Goal: Information Seeking & Learning: Check status

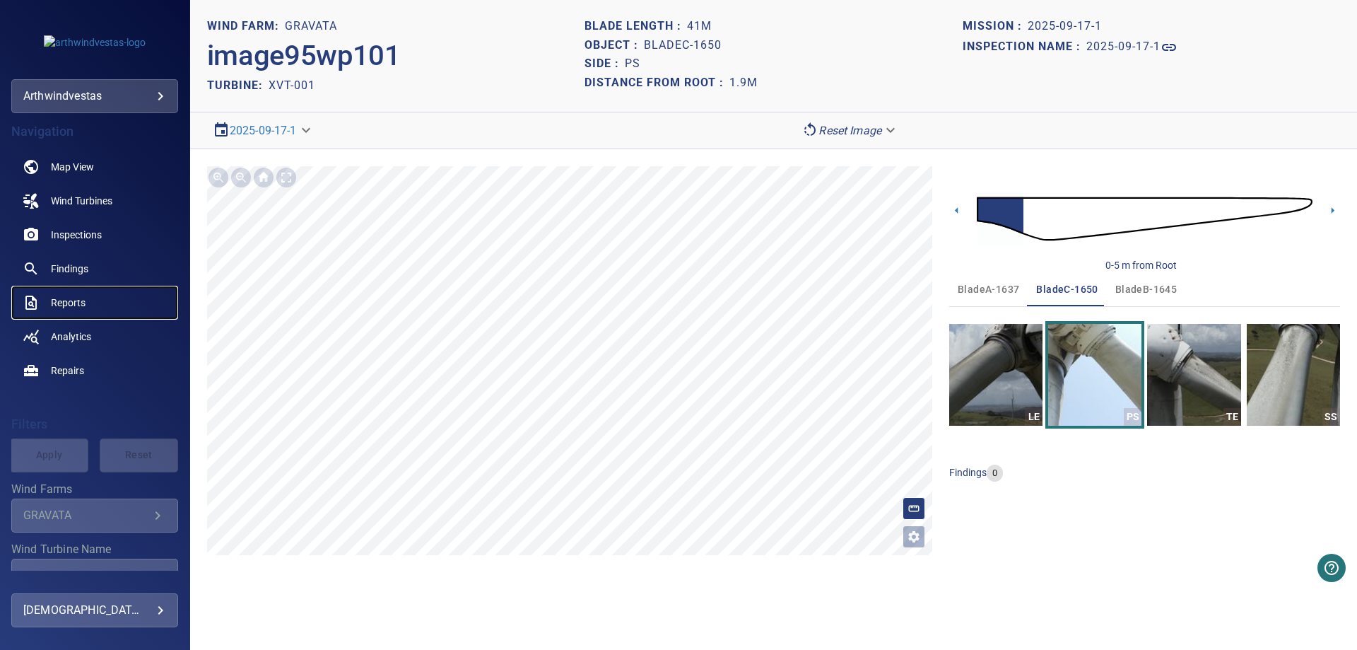
click at [69, 300] on span "Reports" at bounding box center [68, 302] width 35 height 14
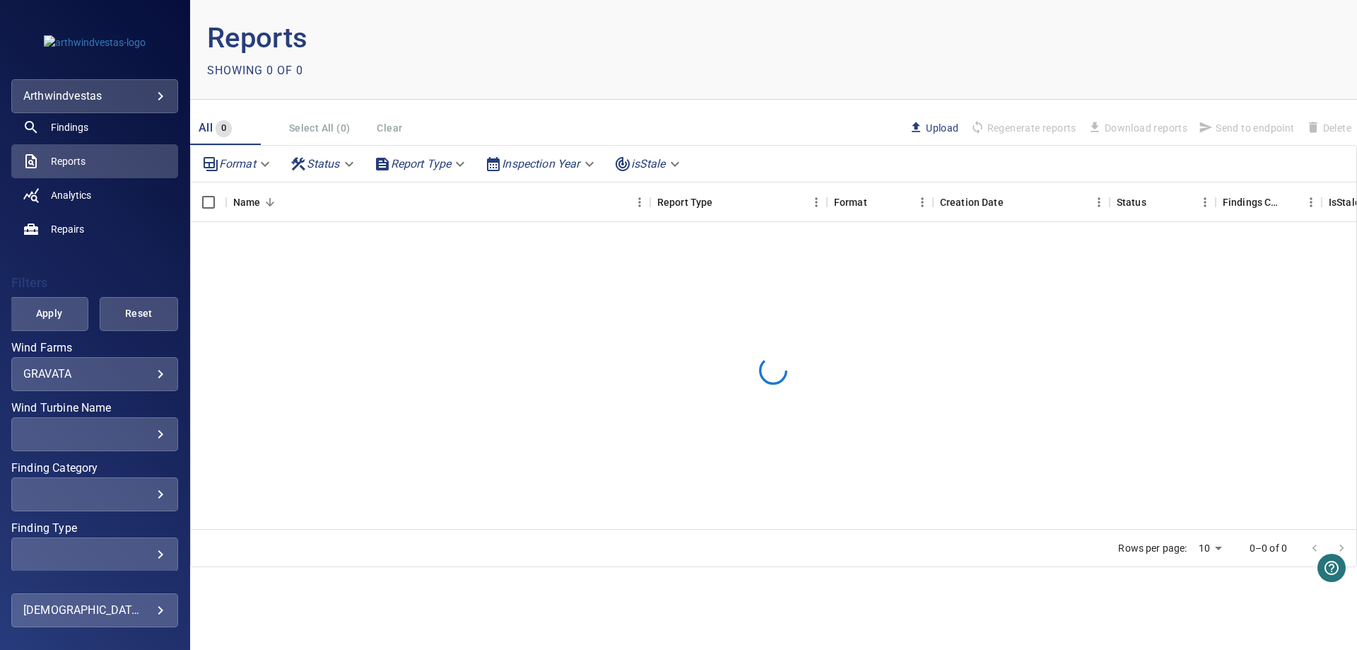
scroll to position [200, 0]
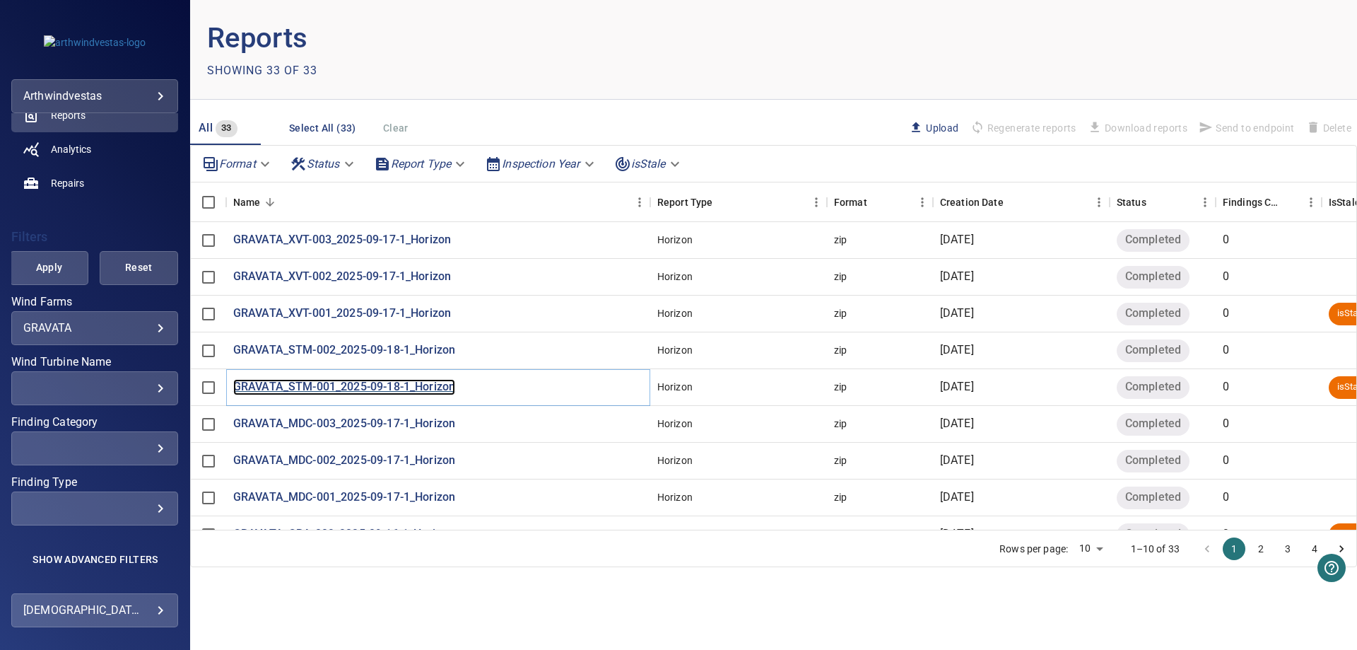
click at [313, 392] on p "GRAVATA_STM-001_2025-09-18-1_Horizon" at bounding box center [344, 387] width 222 height 16
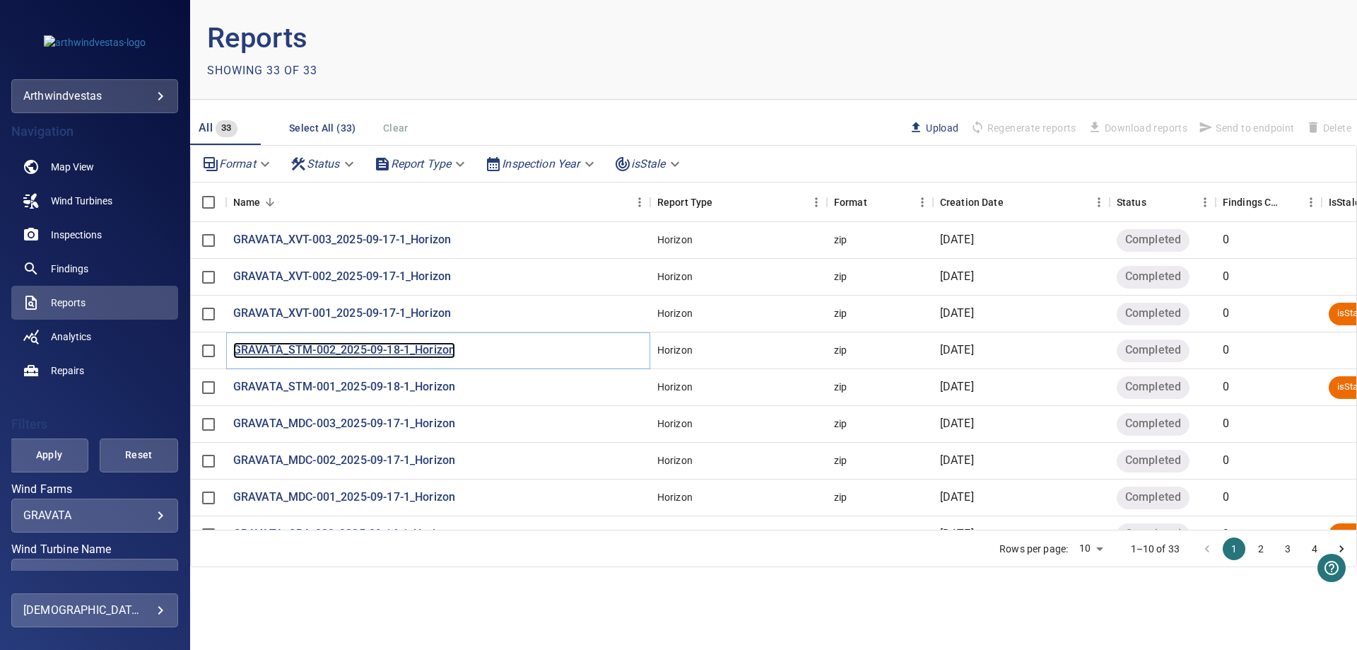
click at [356, 350] on p "GRAVATA_STM-002_2025-09-18-1_Horizon" at bounding box center [344, 350] width 222 height 16
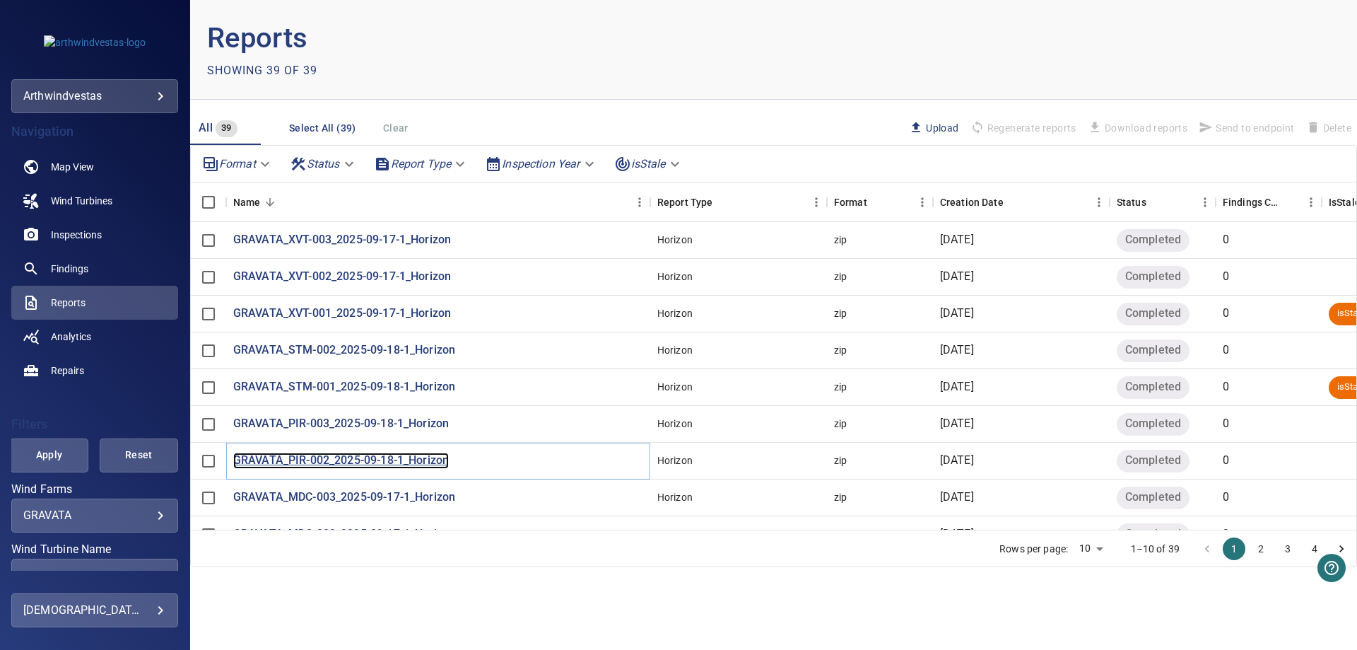
click at [290, 459] on p "GRAVATA_PIR-002_2025-09-18-1_Horizon" at bounding box center [341, 460] width 216 height 16
click at [323, 419] on p "GRAVATA_PIR-003_2025-09-18-1_Horizon" at bounding box center [341, 424] width 216 height 16
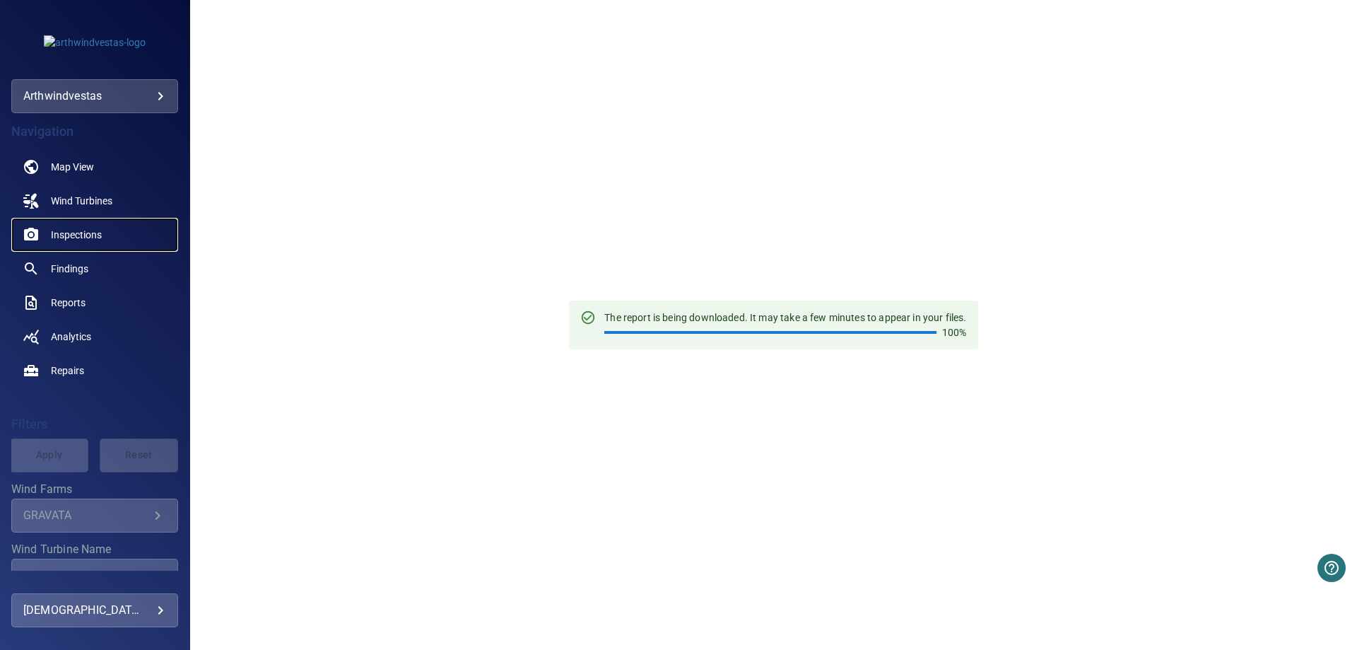
click at [76, 230] on span "Inspections" at bounding box center [76, 235] width 51 height 14
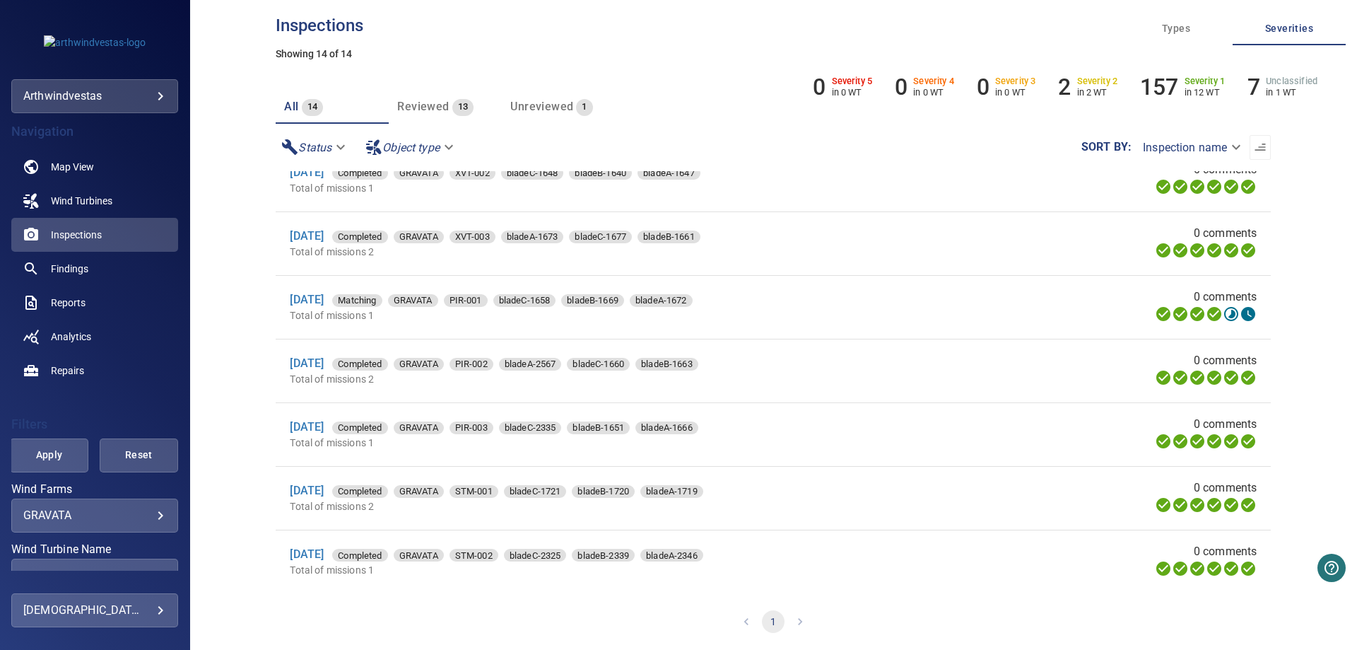
scroll to position [141, 0]
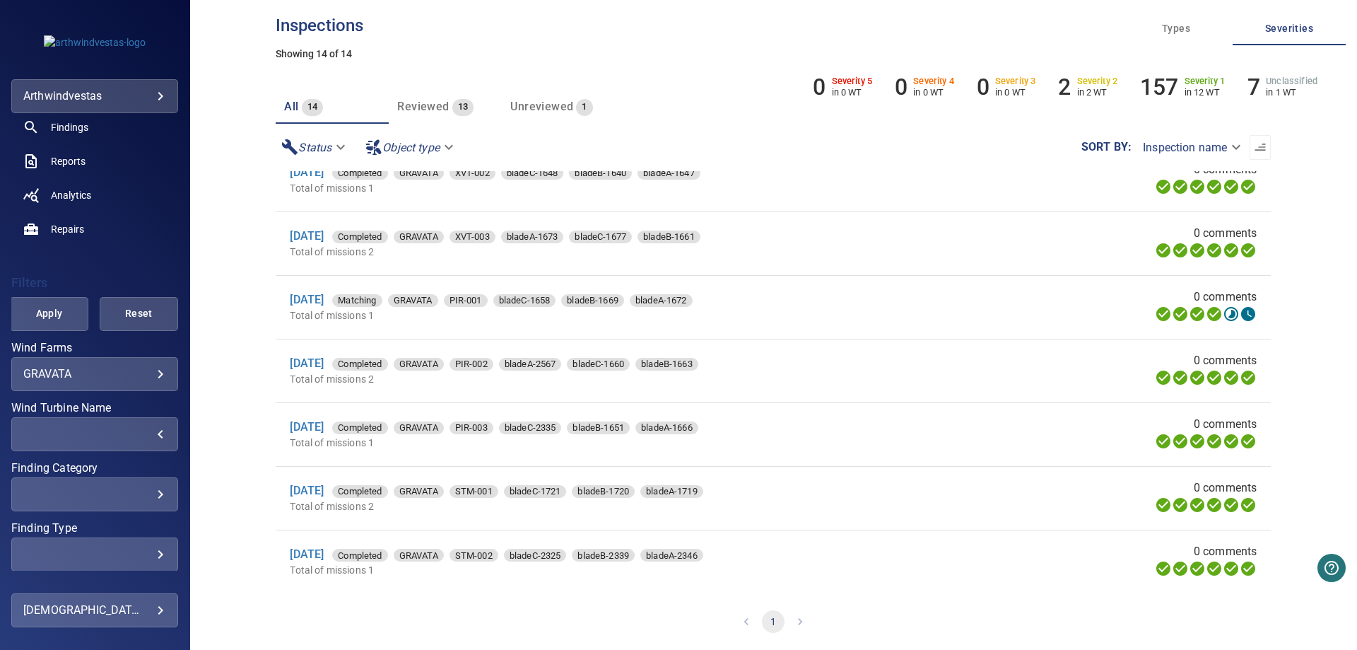
click at [147, 438] on div "​" at bounding box center [94, 433] width 143 height 13
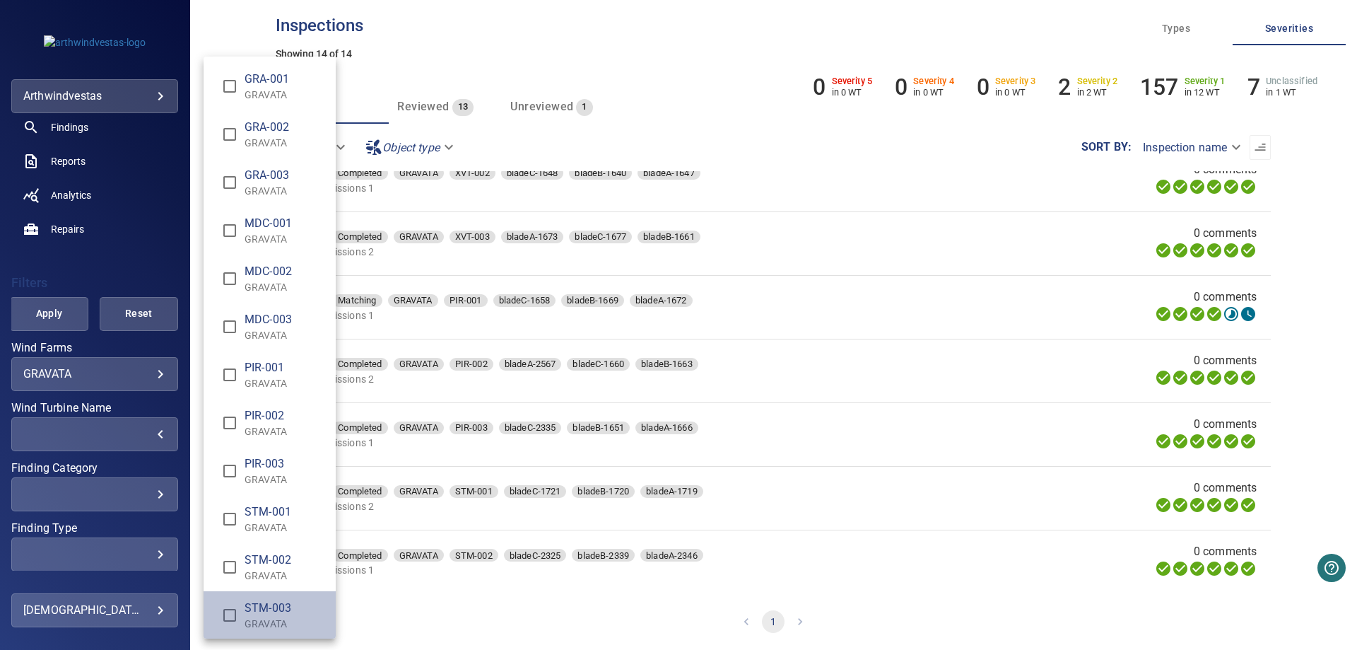
click at [274, 611] on span "STM-003" at bounding box center [285, 607] width 80 height 17
type input "**********"
click at [61, 319] on div "Wind Turbine Name" at bounding box center [678, 325] width 1357 height 650
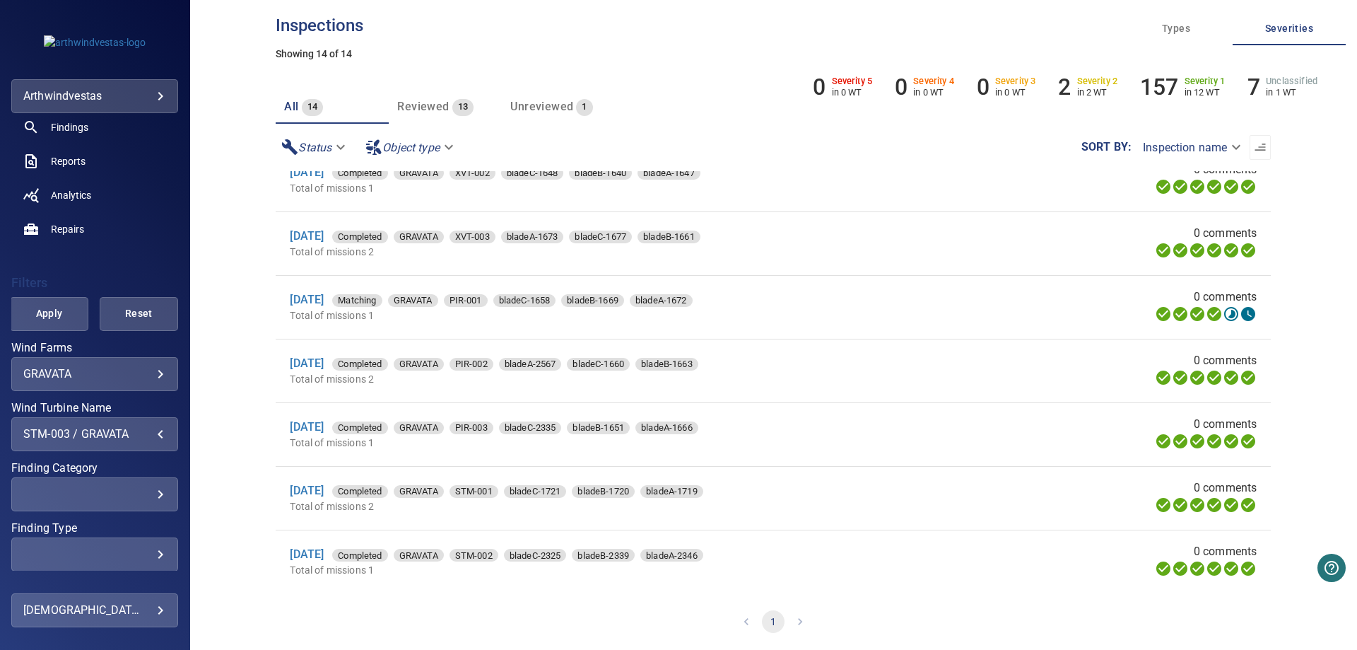
click at [61, 312] on span "Apply" at bounding box center [49, 314] width 43 height 18
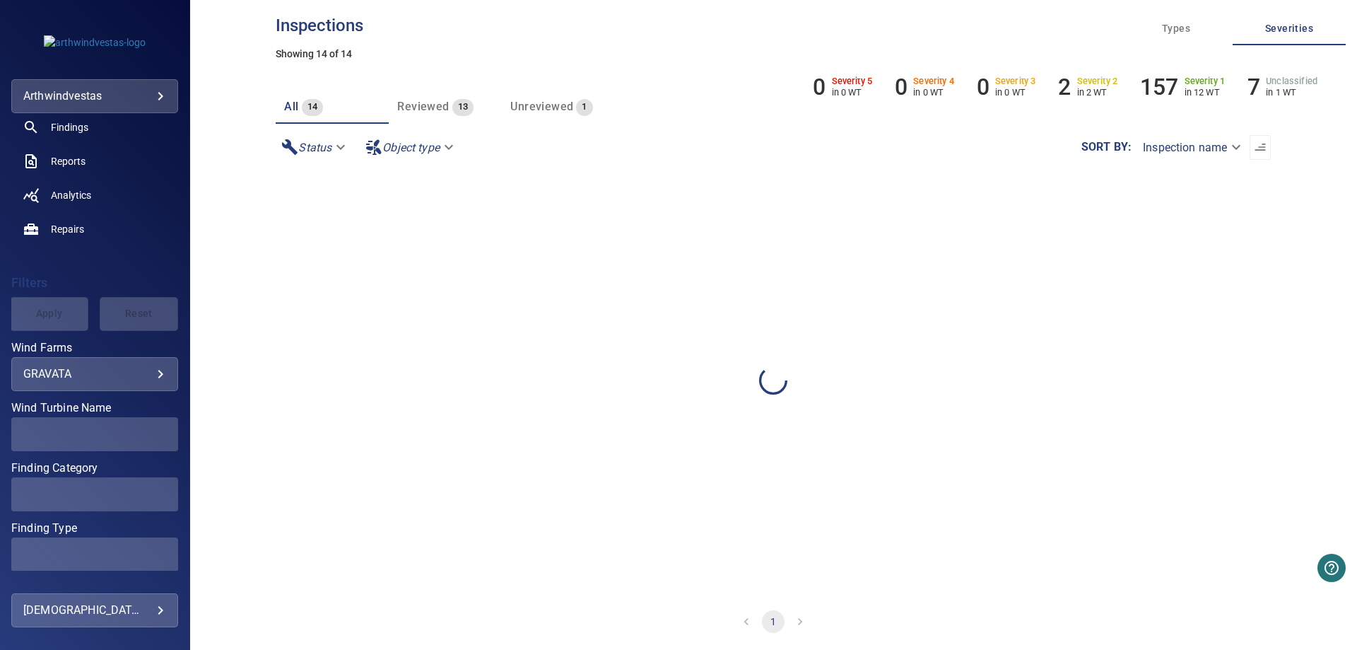
scroll to position [0, 0]
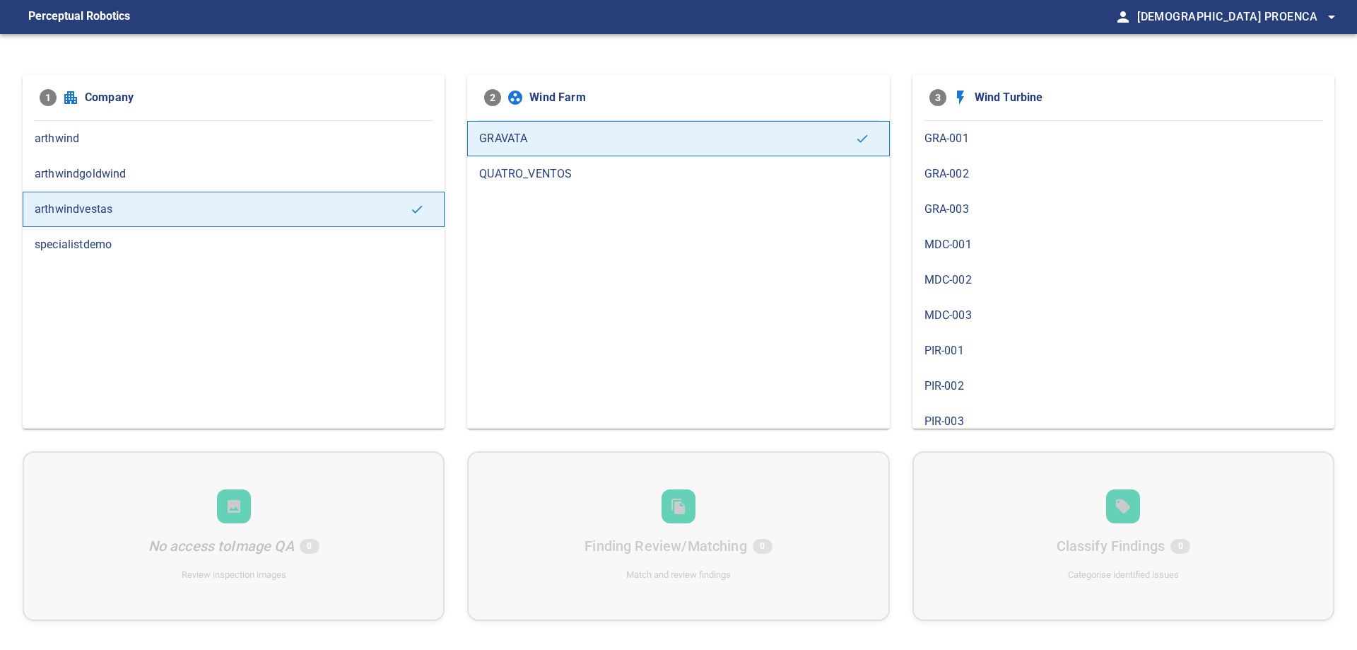
click at [592, 141] on span "GRAVATA" at bounding box center [666, 138] width 375 height 17
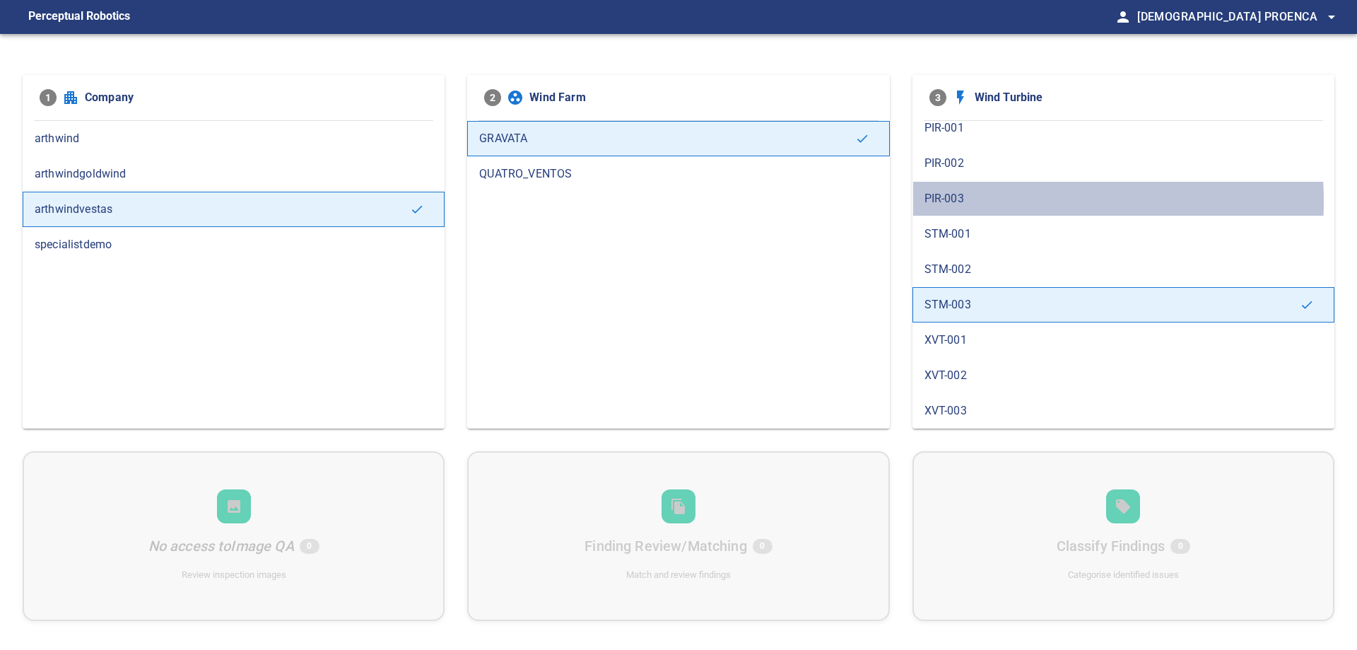
click at [949, 201] on span "PIR-003" at bounding box center [1124, 198] width 398 height 17
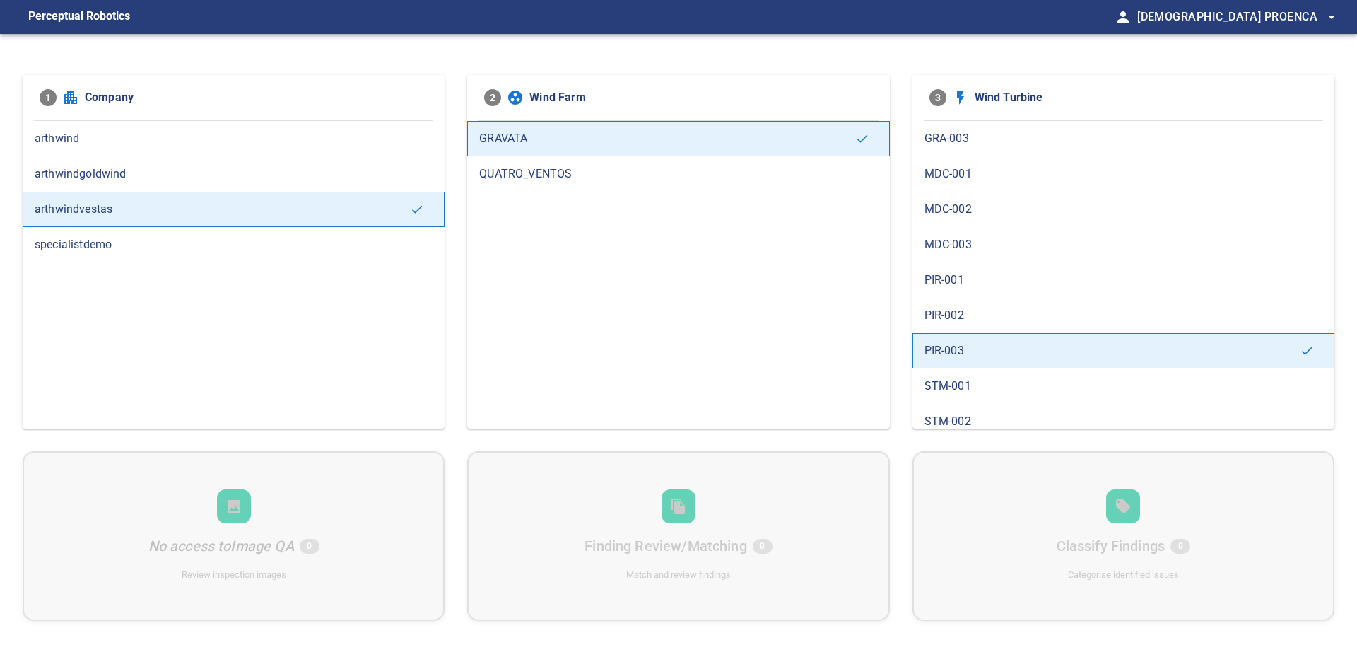
scroll to position [141, 0]
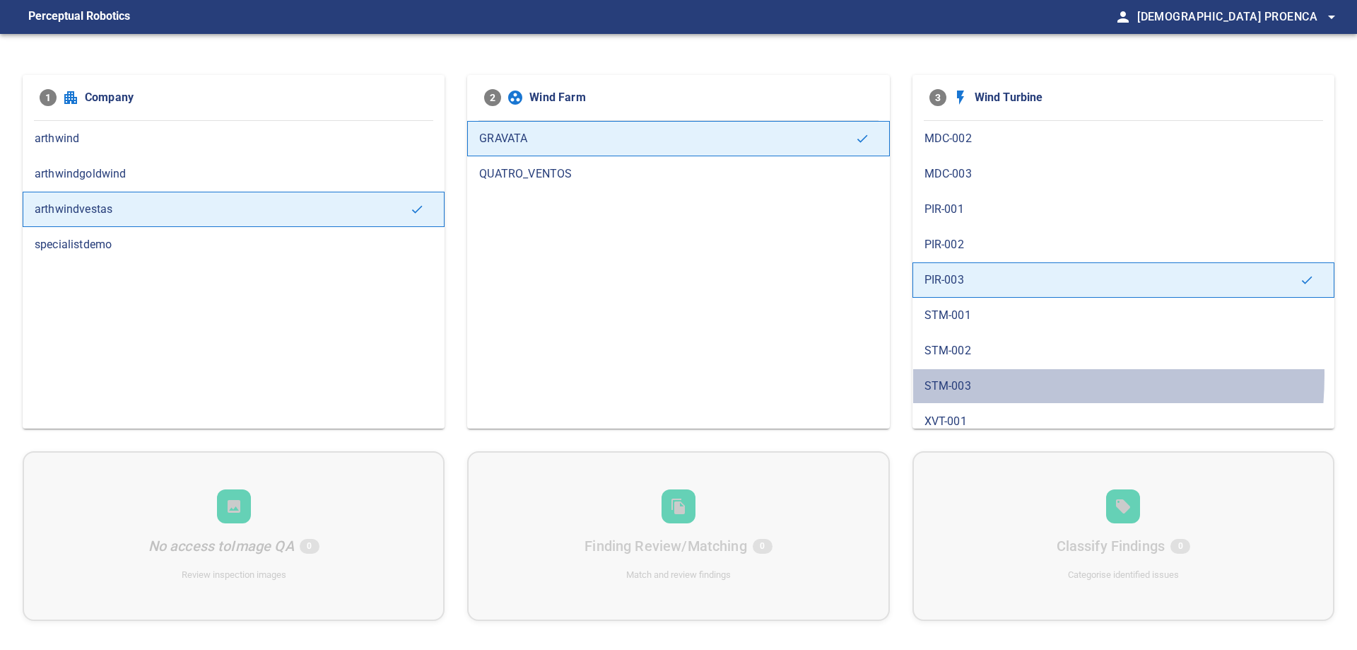
click at [966, 375] on div "STM-003" at bounding box center [1123, 385] width 422 height 35
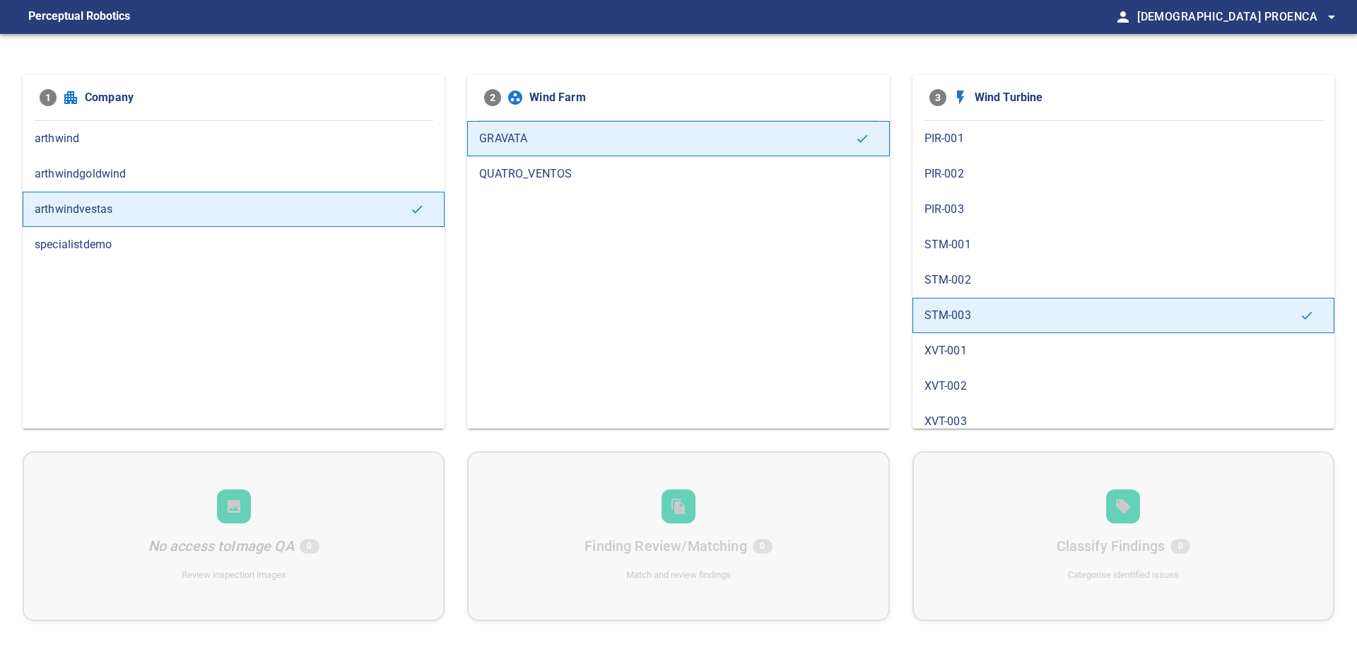
scroll to position [223, 0]
